Goal: Navigation & Orientation: Find specific page/section

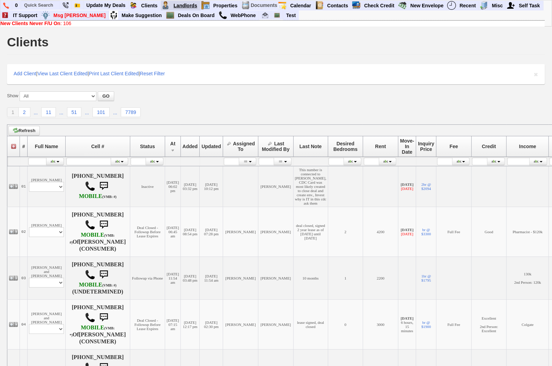
click at [186, 4] on link "Landlords" at bounding box center [186, 5] width 30 height 9
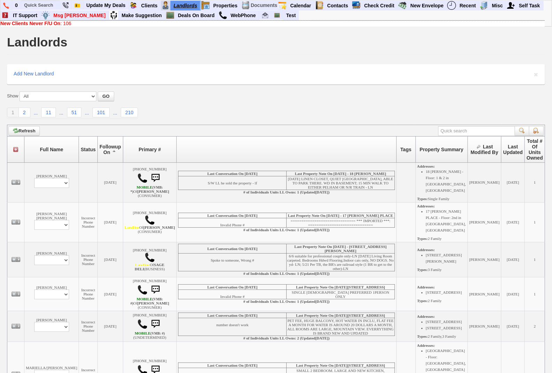
click at [181, 3] on link "Landlords" at bounding box center [186, 5] width 30 height 9
click at [191, 8] on link "Landlords" at bounding box center [186, 5] width 30 height 9
click at [47, 187] on select "Profile Edit Print Add Property" at bounding box center [51, 183] width 35 height 10
select select "ChangeURL,/crm/custom/edit_landlord_form.php?redirect=%2Fcrm%2Flandlords.php&id…"
click at [34, 183] on select "Profile Edit Print Add Property" at bounding box center [51, 183] width 35 height 10
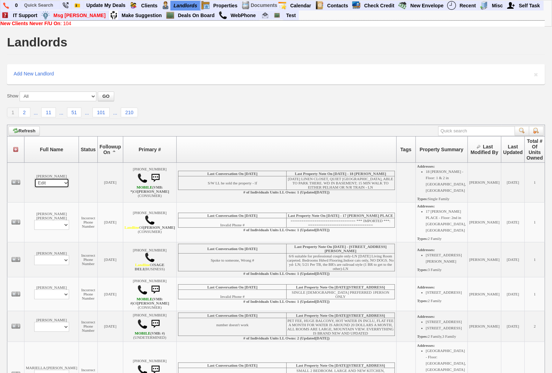
select select
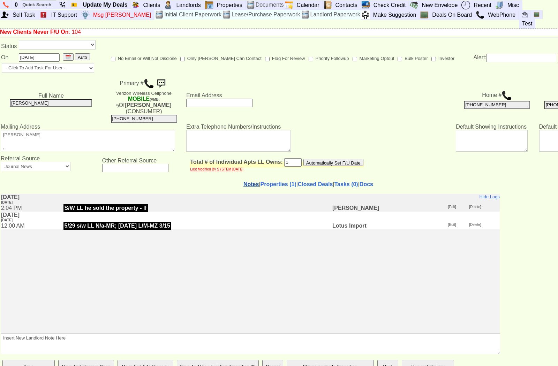
click at [244, 181] on link "Notes" at bounding box center [251, 184] width 15 height 6
click at [261, 181] on link "Properties (1)" at bounding box center [279, 184] width 36 height 6
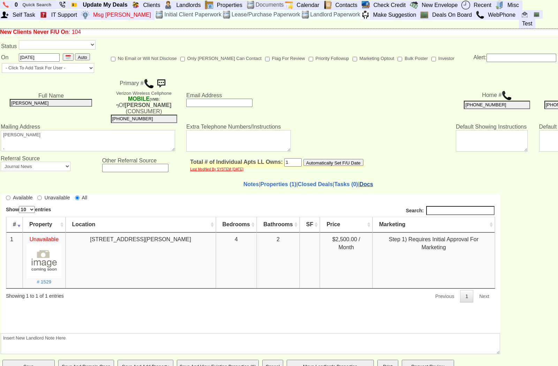
click at [360, 181] on link "Docs" at bounding box center [367, 184] width 14 height 6
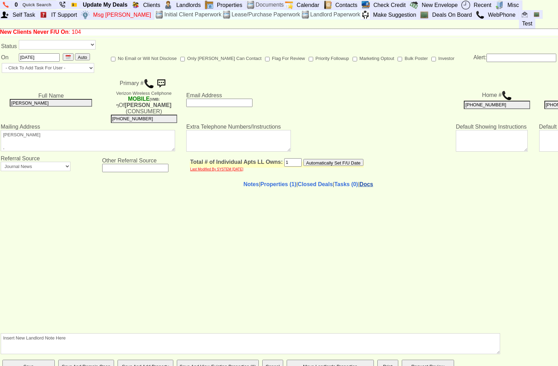
select select "100"
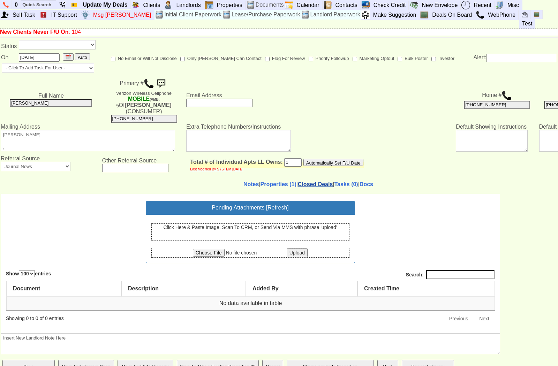
click at [306, 181] on link "Closed Deals" at bounding box center [315, 184] width 35 height 6
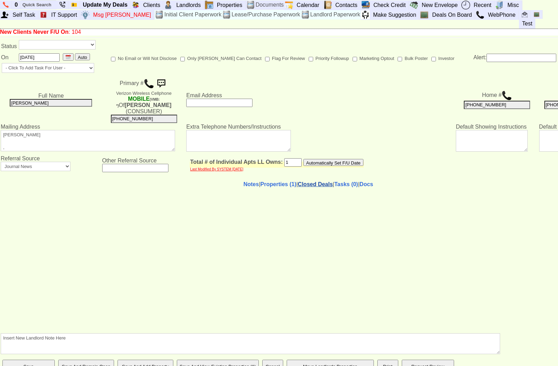
select select "50"
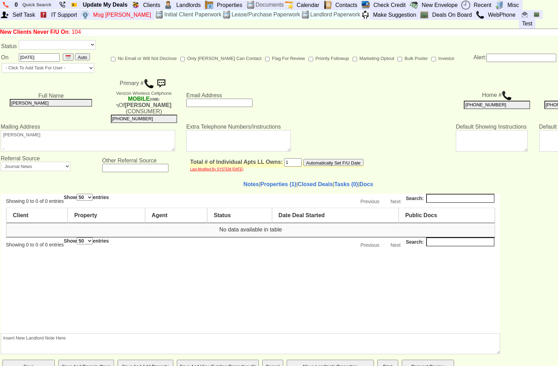
click at [269, 268] on body "Showing 0 to 0 of 0 entries Search: Show 10 25 50 100 entries Previous Next Cli…" at bounding box center [250, 264] width 499 height 140
click at [244, 181] on link "Notes" at bounding box center [251, 184] width 15 height 6
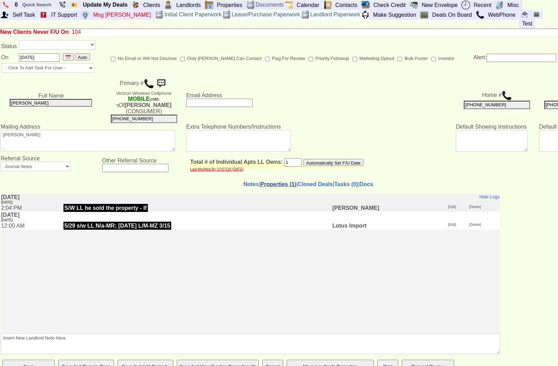
click at [261, 181] on link "Properties (1)" at bounding box center [279, 184] width 36 height 6
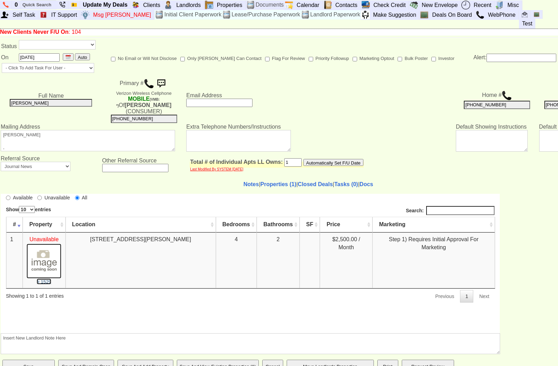
click at [45, 282] on small "# 1529" at bounding box center [44, 281] width 15 height 5
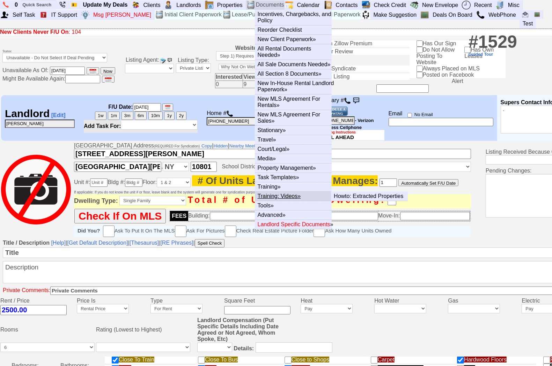
click at [272, 195] on link "Training: Videos »" at bounding box center [296, 196] width 82 height 9
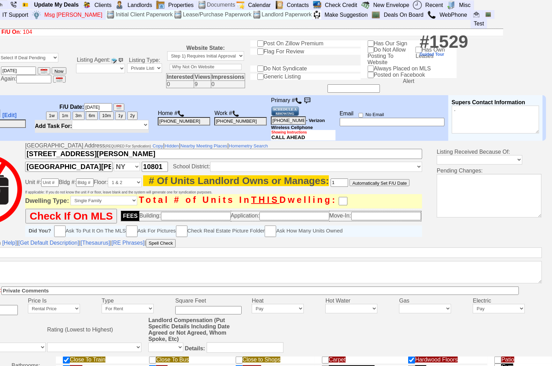
scroll to position [0, 62]
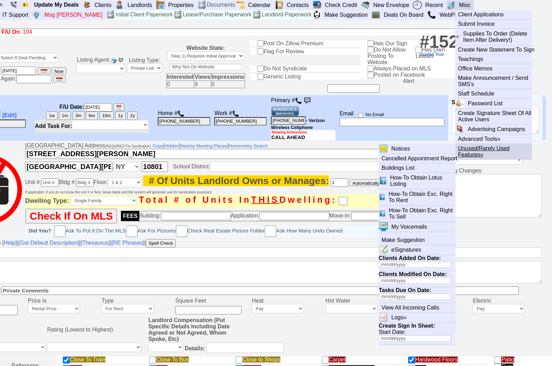
click at [469, 147] on link "Unused/Rarely Used Features »" at bounding box center [496, 151] width 82 height 15
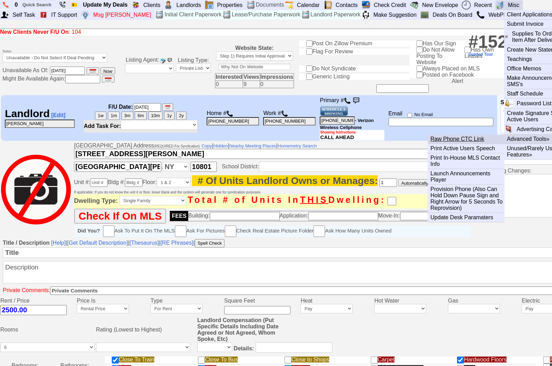
click at [461, 140] on link "Raw Phone CTC Link" at bounding box center [469, 139] width 82 height 9
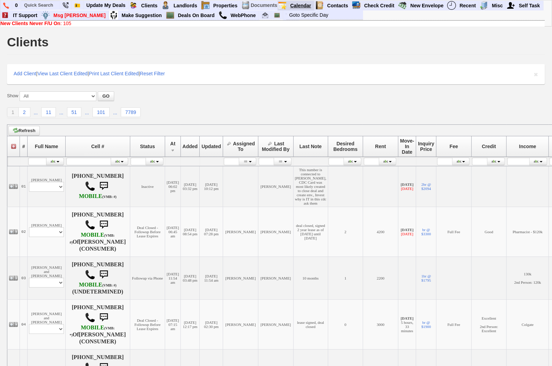
click at [301, 3] on link "Calendar" at bounding box center [300, 5] width 27 height 9
click at [424, 4] on link "New Envelope" at bounding box center [426, 5] width 39 height 9
click at [426, 13] on link "View Envelopes" at bounding box center [447, 14] width 82 height 9
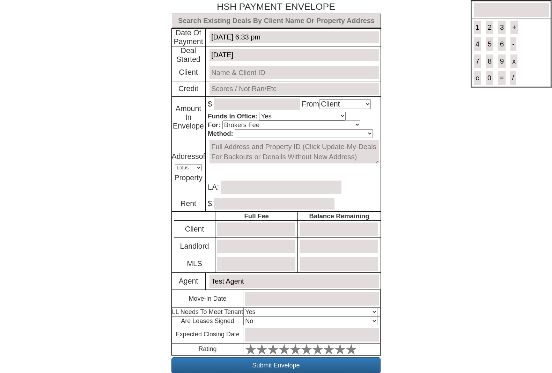
select select "Client"
select select "Yes"
select select "Brokers Fee"
select select "Lotus"
select select "Yes"
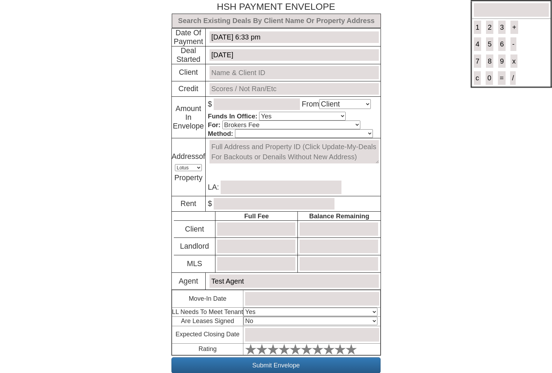
select select "No"
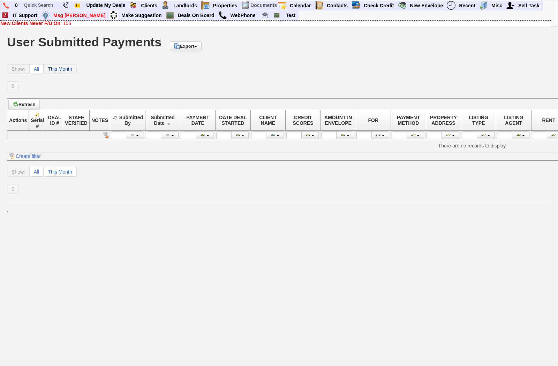
click at [58, 65] on link "This Month" at bounding box center [60, 69] width 33 height 10
click at [53, 68] on link "This Month" at bounding box center [60, 69] width 33 height 10
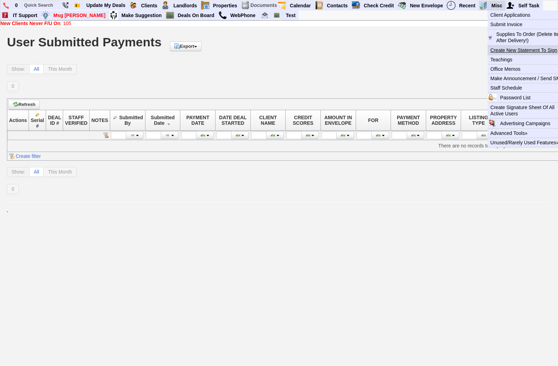
click at [512, 50] on link "Create New Statement To Sign" at bounding box center [529, 50] width 82 height 9
click at [499, 58] on link "Teachings" at bounding box center [529, 59] width 82 height 9
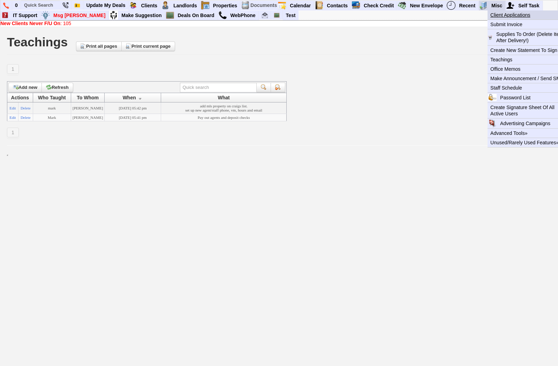
click at [502, 13] on link "Client Applications" at bounding box center [529, 14] width 82 height 9
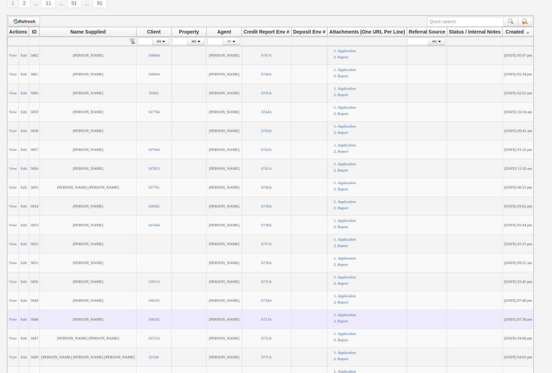
scroll to position [71, 0]
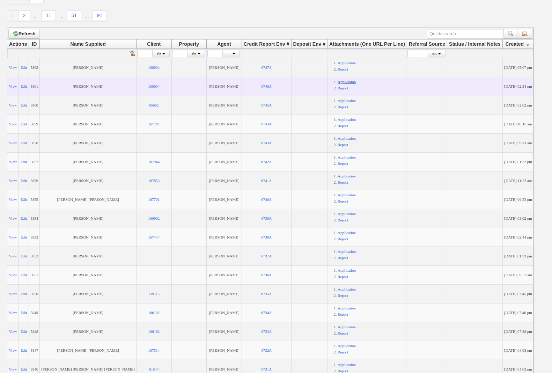
click at [337, 81] on link "Application" at bounding box center [346, 82] width 18 height 4
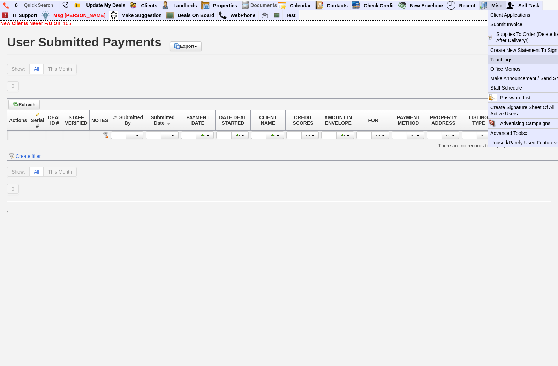
click at [500, 58] on link "Teachings" at bounding box center [529, 59] width 82 height 9
click at [503, 67] on link "Office Memos" at bounding box center [529, 69] width 82 height 9
click at [510, 98] on link "Password List" at bounding box center [519, 97] width 42 height 9
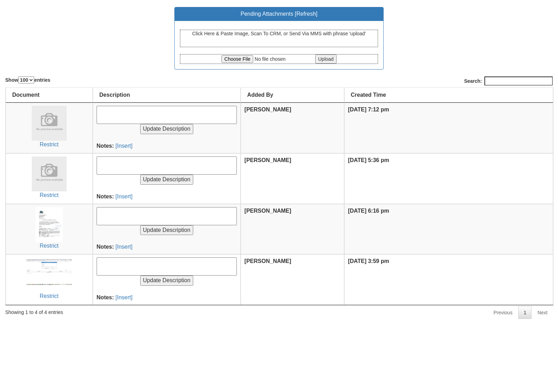
select select "100"
click at [53, 268] on img at bounding box center [49, 274] width 50 height 35
click at [52, 222] on img at bounding box center [49, 224] width 27 height 35
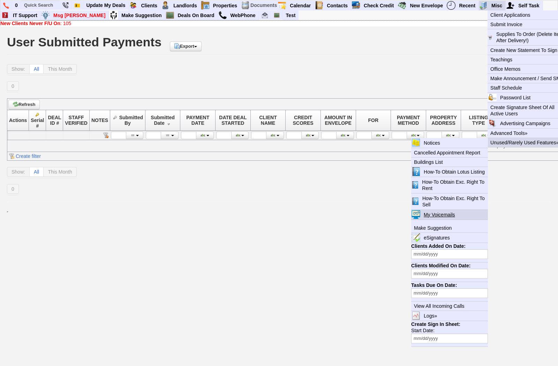
click at [425, 214] on link "My Voicemails" at bounding box center [442, 214] width 42 height 9
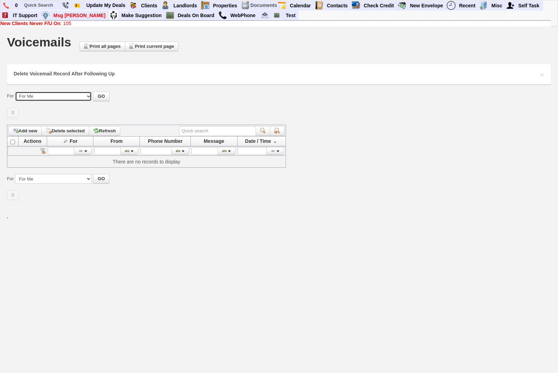
click at [53, 95] on select "All ------------------------------------------------ For Me -------------------…" at bounding box center [53, 96] width 77 height 10
select select "voicemails.php?partitionpage=For+Terry"
click at [15, 91] on select "All ------------------------------------------------ For Me -------------------…" at bounding box center [53, 96] width 77 height 10
click at [98, 96] on button "GO" at bounding box center [101, 96] width 16 height 10
click at [25, 92] on select "All ------------------------------------------------ For Me -------------------…" at bounding box center [53, 96] width 77 height 10
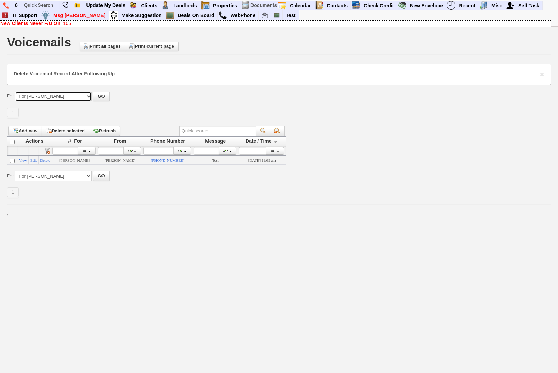
select select "voicemails.php?partitionpage=For+Jorge+Guerrero"
click at [15, 91] on select "All ------------------------------------------------ For Me -------------------…" at bounding box center [53, 96] width 77 height 10
click at [98, 95] on button "GO" at bounding box center [101, 96] width 16 height 10
click at [70, 94] on select "All ------------------------------------------------ For Me -------------------…" at bounding box center [53, 96] width 77 height 10
select select "voicemails.php?partitionpage=reset"
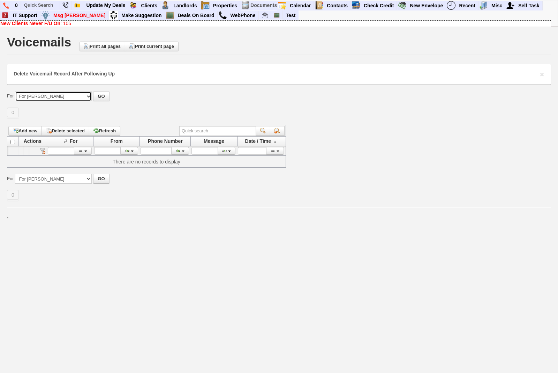
click at [15, 91] on select "All ------------------------------------------------ For Me -------------------…" at bounding box center [53, 96] width 77 height 10
click at [175, 13] on link "Deals On Board" at bounding box center [196, 15] width 43 height 9
